Goal: Go to known website: Access a specific website the user already knows

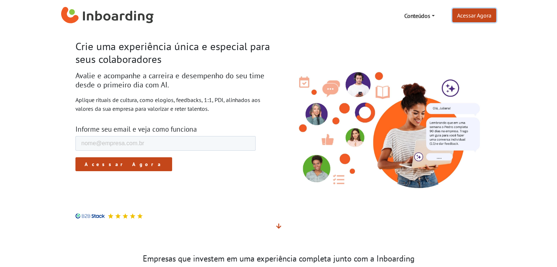
click at [477, 14] on link "Acessar Agora" at bounding box center [475, 15] width 44 height 14
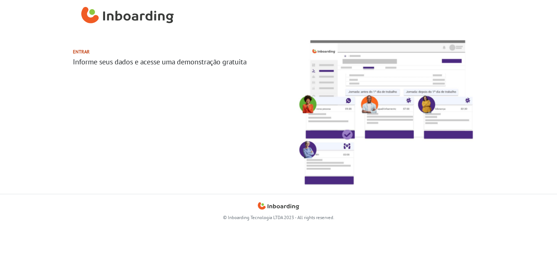
select select "BR"
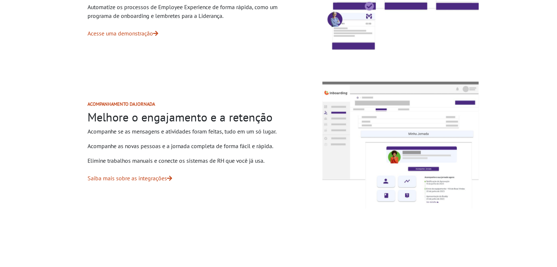
scroll to position [660, 0]
